Goal: Transaction & Acquisition: Purchase product/service

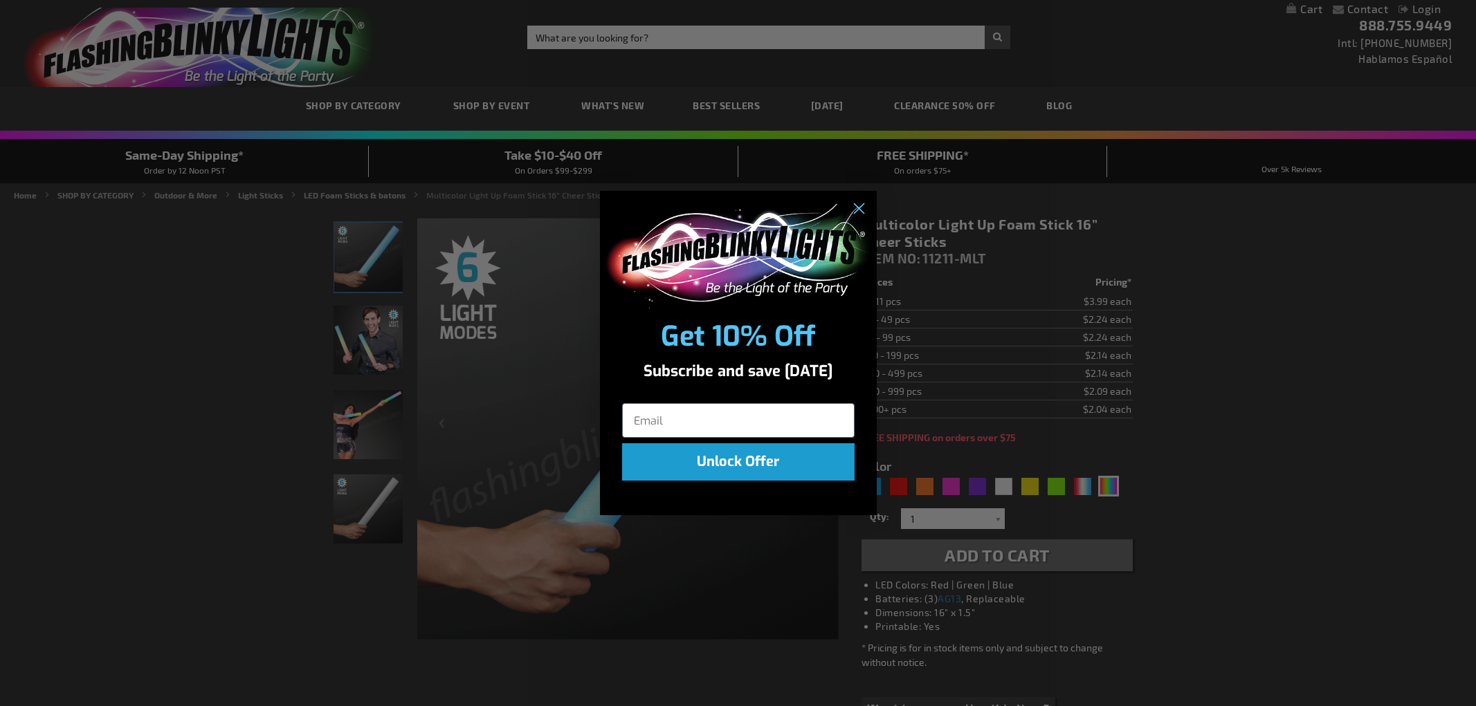
click at [648, 69] on div "Close dialog Get 10% Off Subscribe and save today Unlock Offer Submit" at bounding box center [738, 353] width 1476 height 706
click at [651, 39] on div "Close dialog Get 10% Off Subscribe and save today Unlock Offer Submit" at bounding box center [738, 353] width 1476 height 706
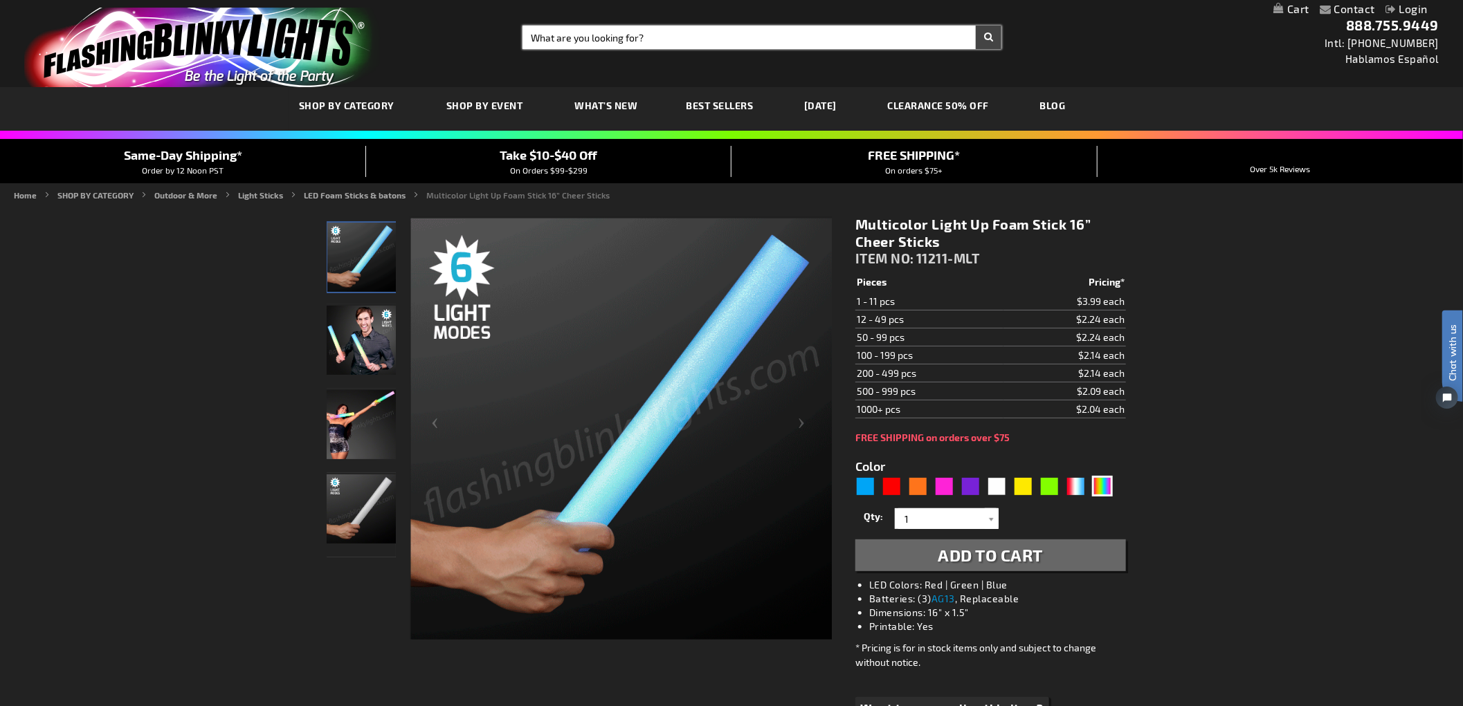
click at [659, 39] on input "Search" at bounding box center [761, 38] width 479 height 24
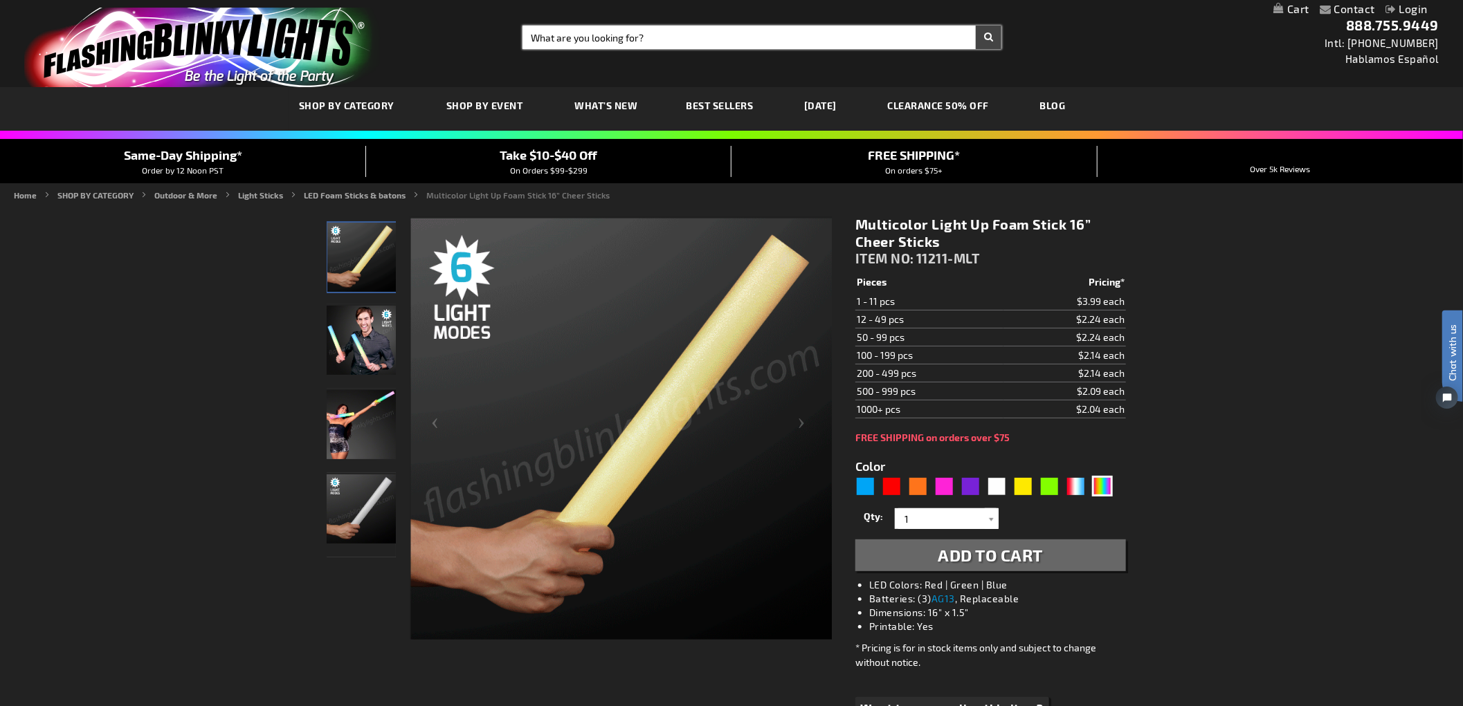
paste input "11320"
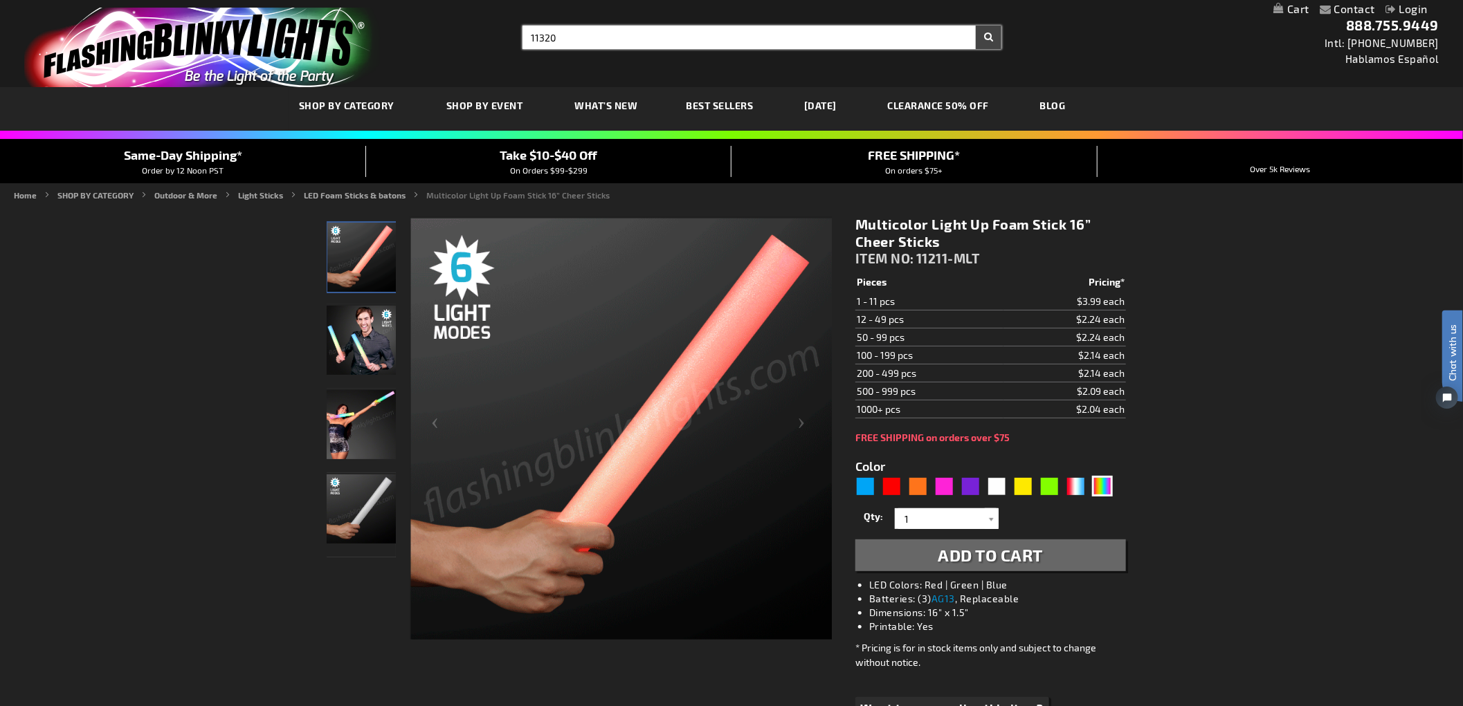
type input "11320"
click at [976, 26] on button "Search" at bounding box center [989, 38] width 26 height 24
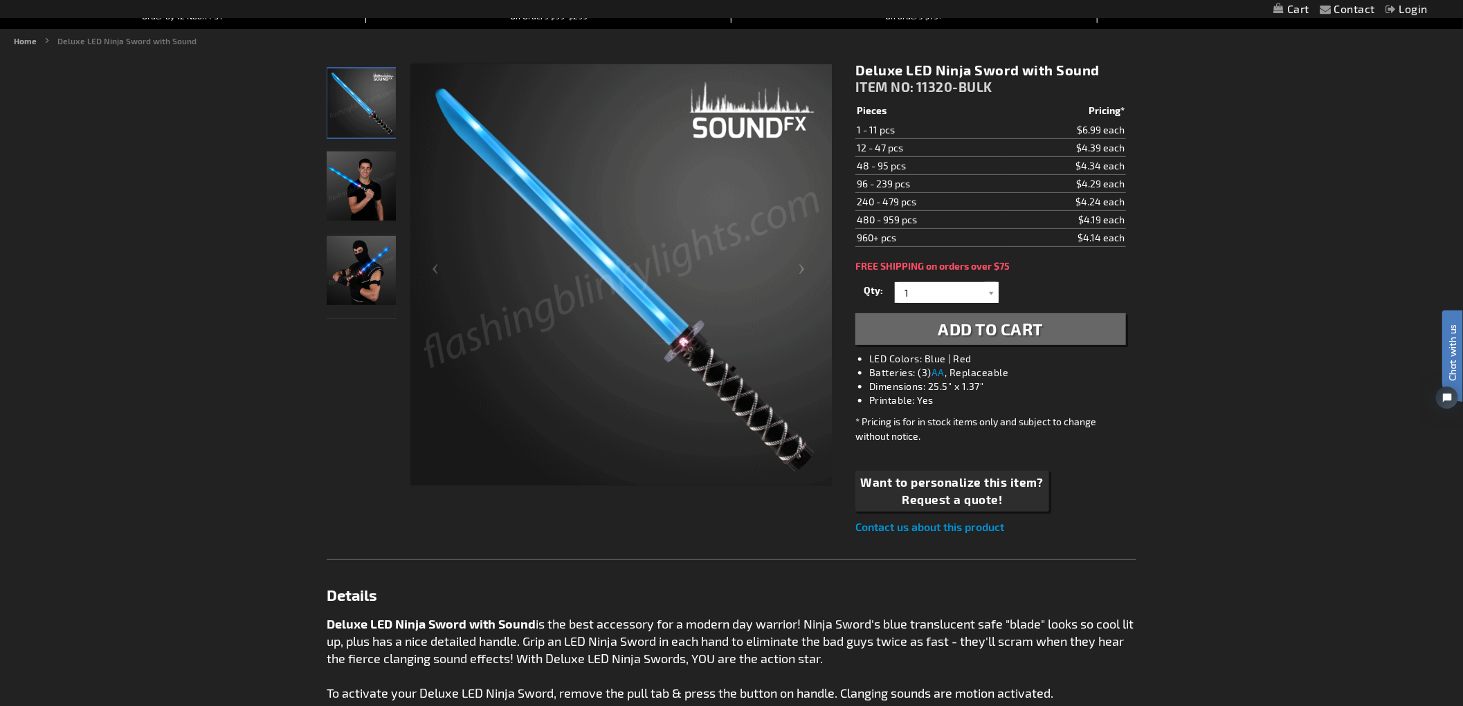
scroll to position [154, 0]
